Goal: Task Accomplishment & Management: Use online tool/utility

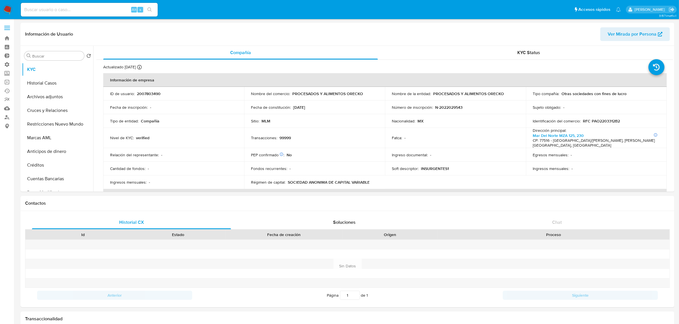
select select "10"
click at [50, 126] on button "Restricciones Nuevo Mundo" at bounding box center [55, 124] width 67 height 14
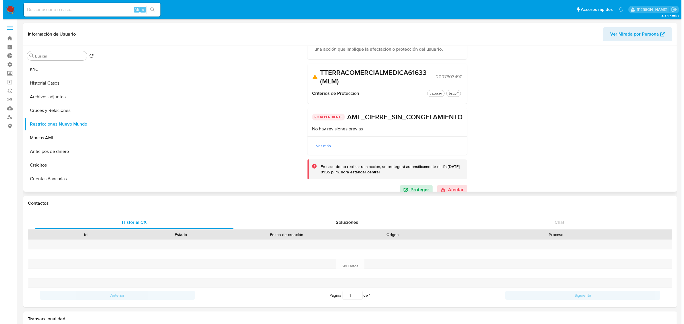
scroll to position [86, 0]
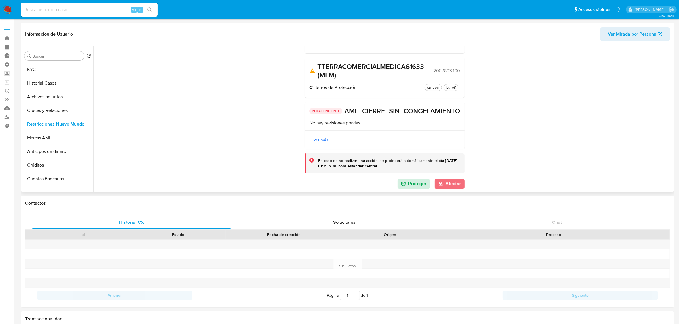
click at [451, 184] on button "Afectar" at bounding box center [450, 184] width 30 height 10
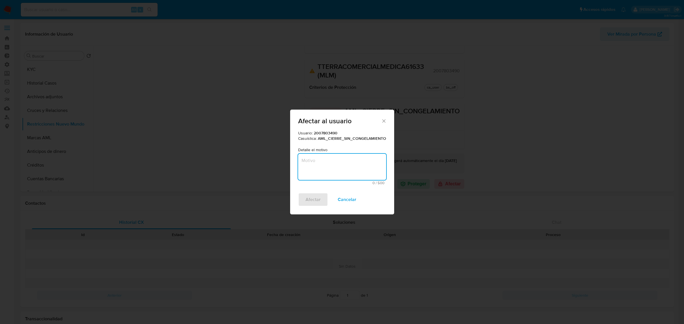
drag, startPoint x: 337, startPoint y: 159, endPoint x: 332, endPoint y: 160, distance: 6.0
click at [337, 160] on textarea "Motivo" at bounding box center [342, 167] width 88 height 26
click at [344, 175] on textarea "Motivo" at bounding box center [342, 167] width 88 height 26
paste textarea "Cierre de relacionamiento derivado de análisis investigativo en materia PLD, do…"
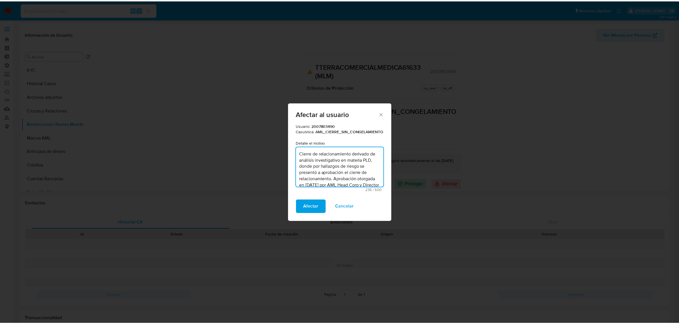
scroll to position [18, 0]
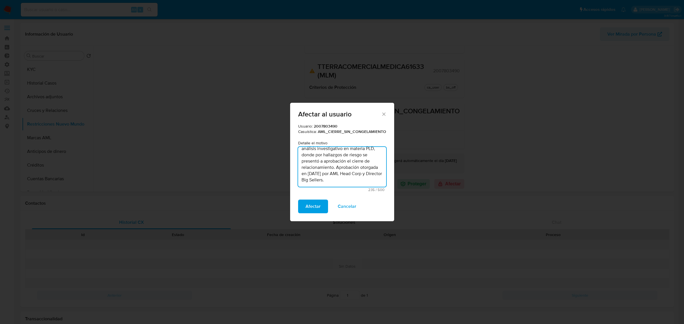
click at [335, 166] on textarea "Cierre de relacionamiento derivado de análisis investigativo en materia PLD, do…" at bounding box center [342, 167] width 88 height 40
type textarea "Cierre de relacionamiento derivado de análisis investigativo en materia PLD, do…"
click at [317, 203] on span "Afectar" at bounding box center [313, 206] width 15 height 13
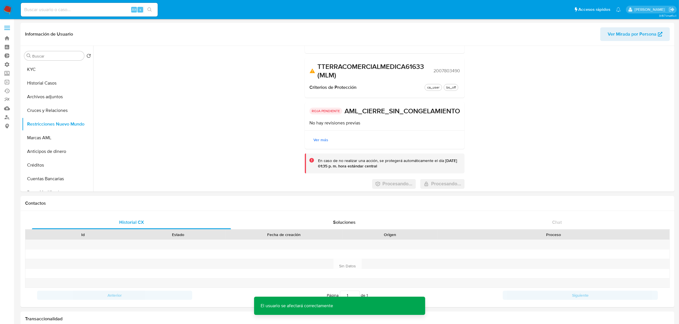
scroll to position [0, 0]
